Goal: Transaction & Acquisition: Purchase product/service

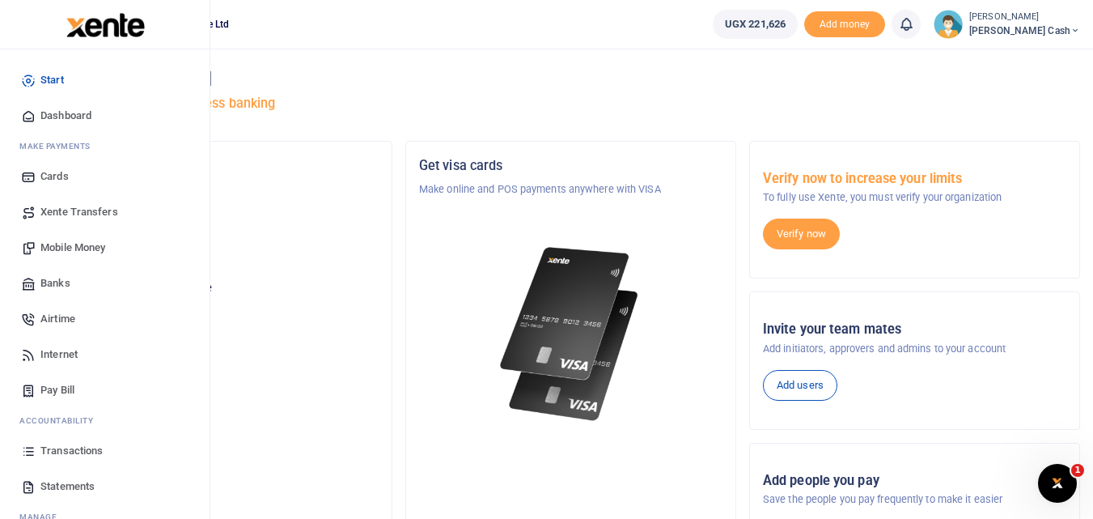
click at [65, 248] on span "Mobile Money" at bounding box center [72, 248] width 65 height 16
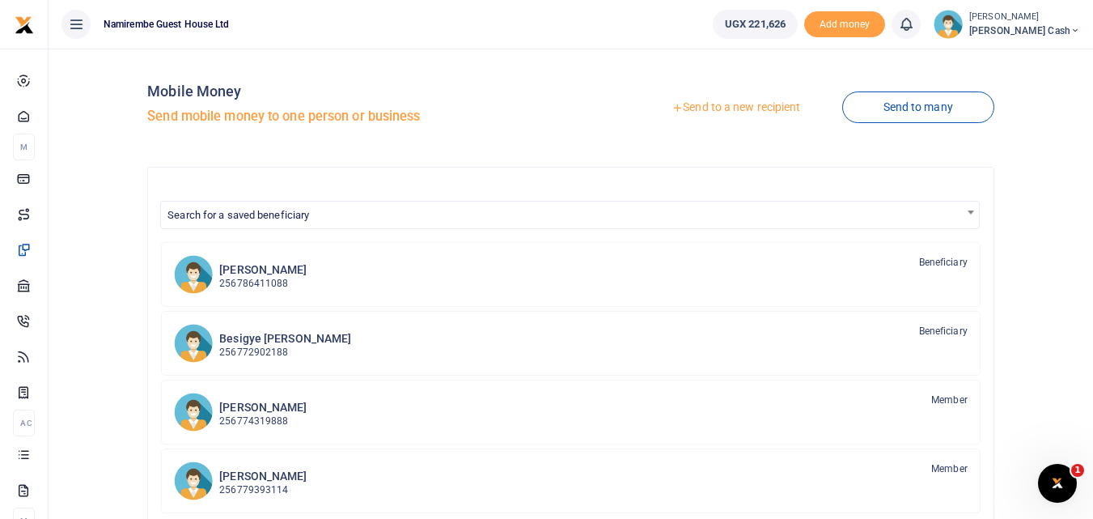
click at [711, 106] on link "Send to a new recipient" at bounding box center [735, 107] width 211 height 29
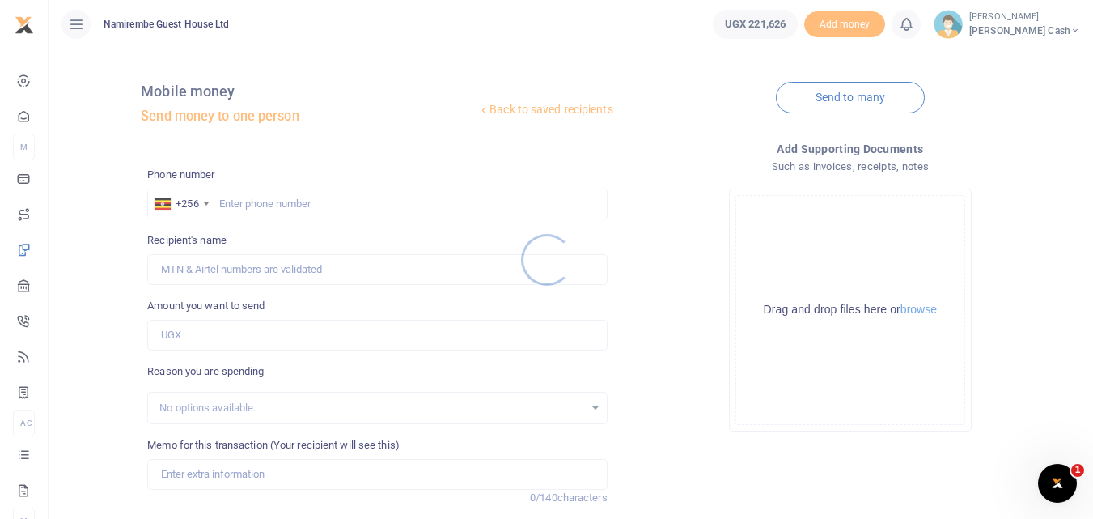
click at [221, 205] on div at bounding box center [546, 259] width 1093 height 519
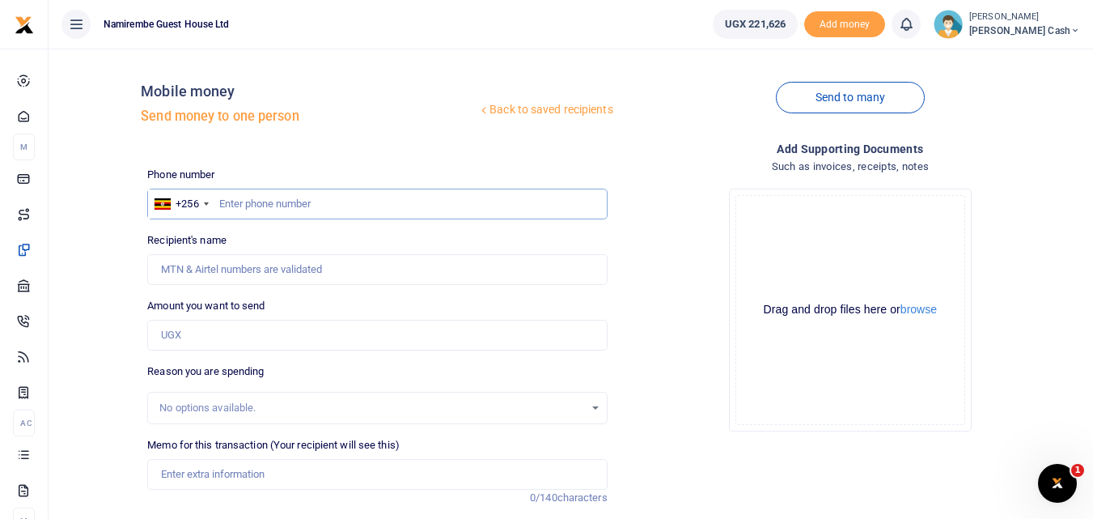
click at [224, 202] on input "text" at bounding box center [377, 204] width 460 height 31
type input "0784770741"
type input "Gorreti [PERSON_NAME]"
type input "0784770741"
click at [176, 340] on input "Amount you want to send" at bounding box center [377, 335] width 460 height 31
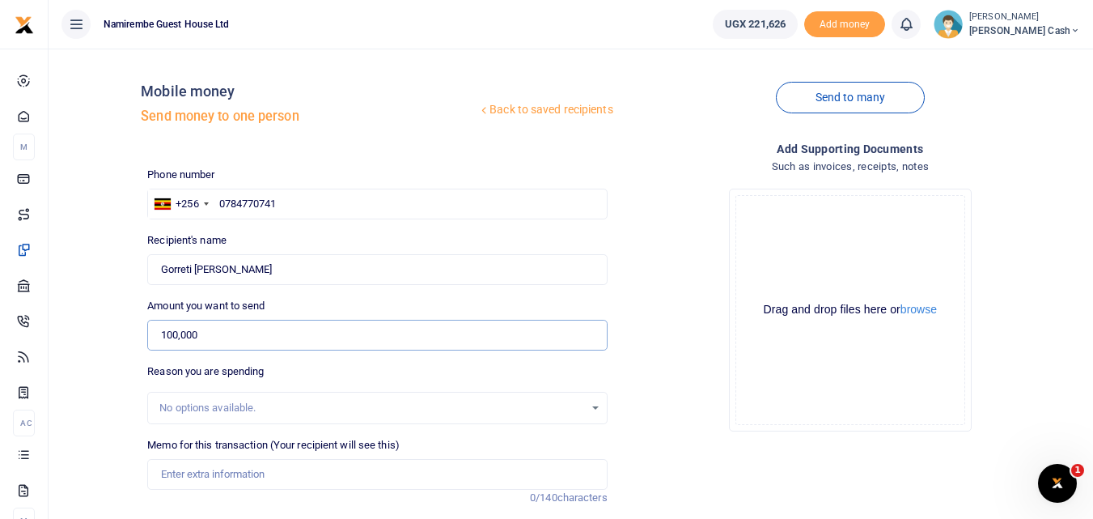
type input "100,000"
click at [176, 478] on input "Memo for this transaction (Your recipient will see this)" at bounding box center [377, 474] width 460 height 31
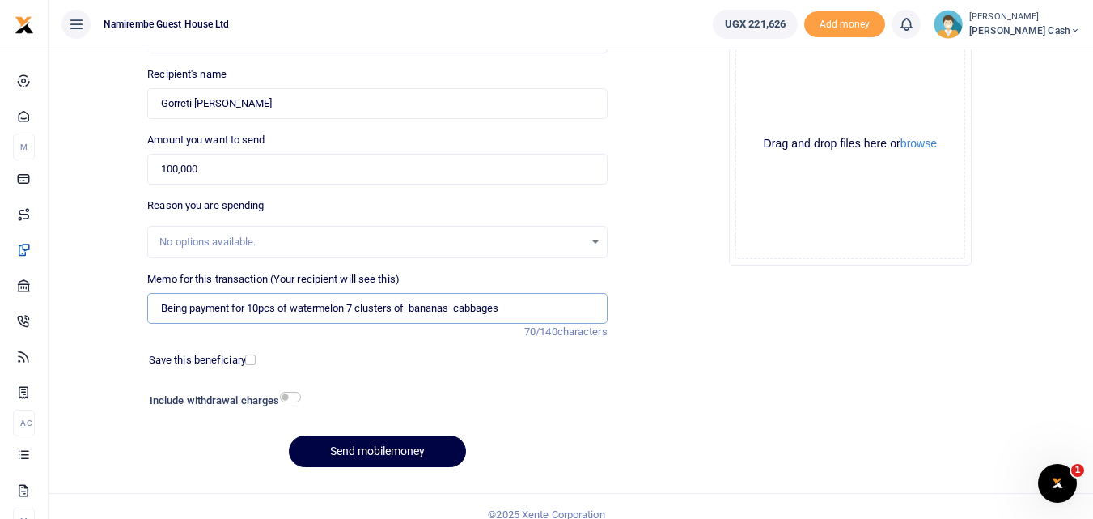
scroll to position [182, 0]
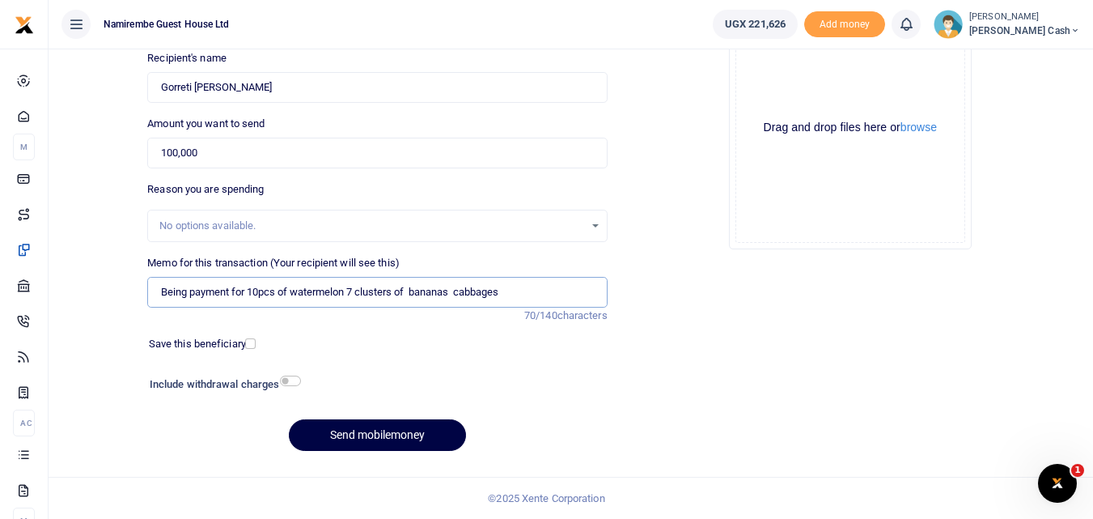
type input "Being payment for 10pcs of watermelon 7 clusters of bananas cabbages"
click at [289, 380] on input "checkbox" at bounding box center [290, 381] width 21 height 11
checkbox input "true"
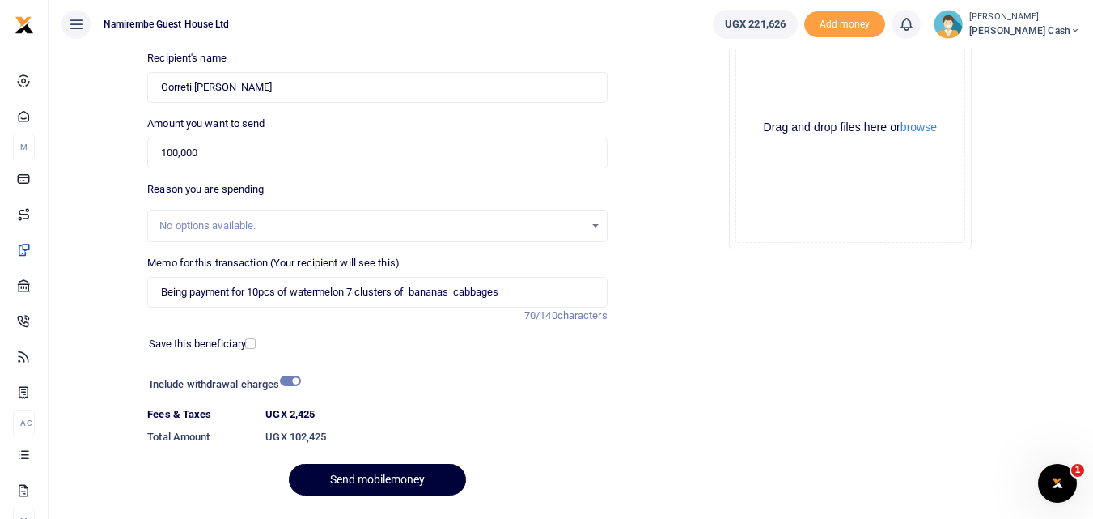
click at [393, 473] on button "Send mobilemoney" at bounding box center [377, 480] width 177 height 32
